Goal: Register for event/course

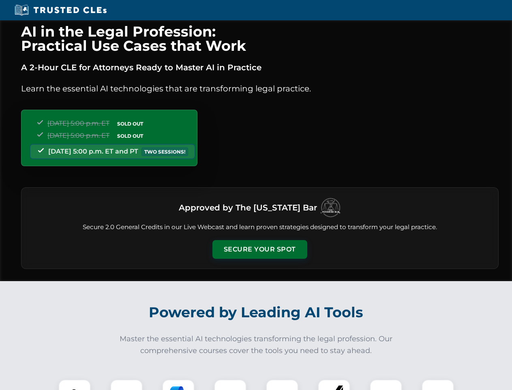
click at [260, 249] on button "Secure Your Spot" at bounding box center [260, 249] width 95 height 19
click at [75, 384] on img at bounding box center [75, 395] width 24 height 24
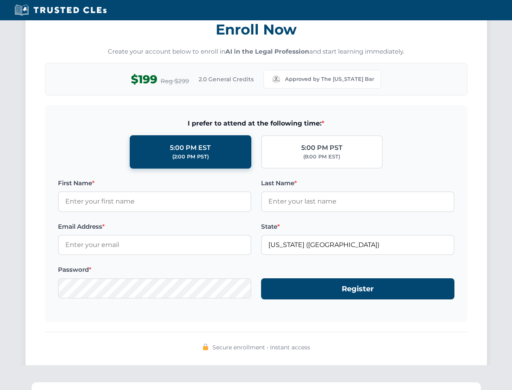
scroll to position [796, 0]
